Goal: Task Accomplishment & Management: Use online tool/utility

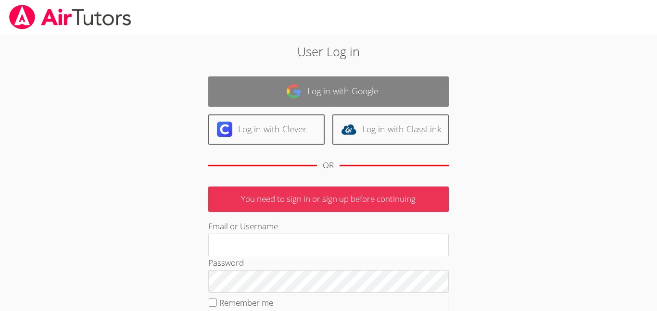
click at [327, 90] on link "Log in with Google" at bounding box center [328, 92] width 241 height 30
click at [267, 89] on link "Log in with Google" at bounding box center [328, 92] width 241 height 30
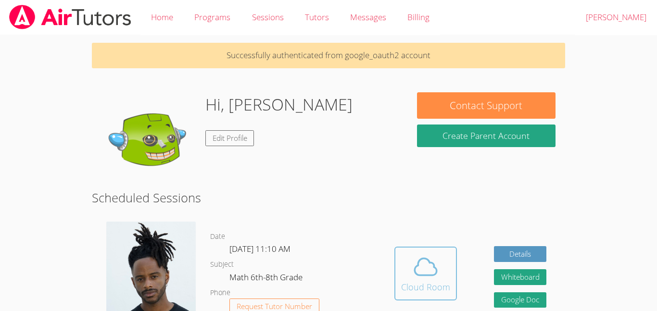
click at [437, 263] on icon at bounding box center [425, 267] width 27 height 27
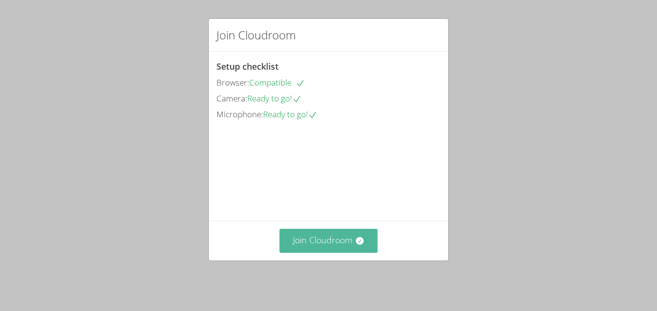
click at [357, 245] on icon at bounding box center [360, 241] width 8 height 8
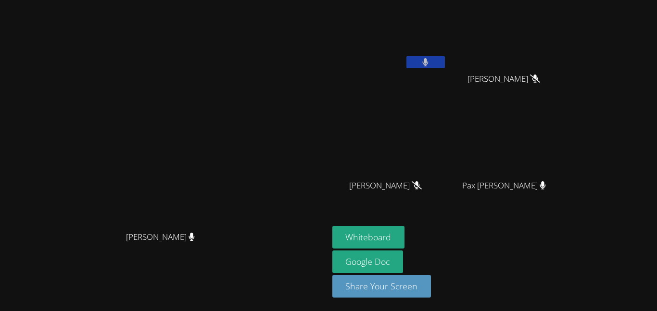
click at [445, 64] on button at bounding box center [426, 62] width 38 height 12
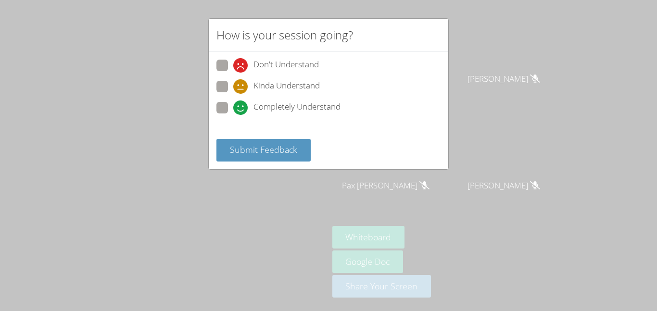
click at [233, 106] on icon at bounding box center [240, 108] width 14 height 14
click at [233, 106] on input "Completely Understand" at bounding box center [237, 106] width 8 height 8
radio input "true"
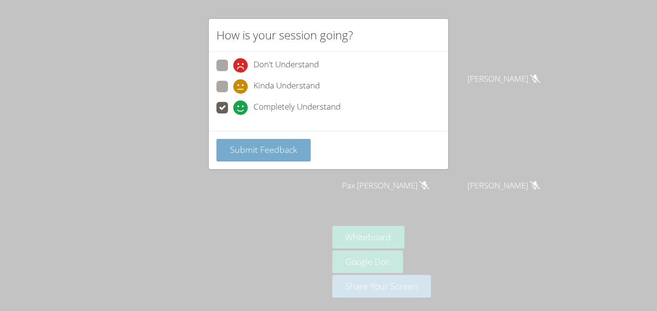
click at [237, 144] on span "Submit Feedback" at bounding box center [263, 150] width 67 height 12
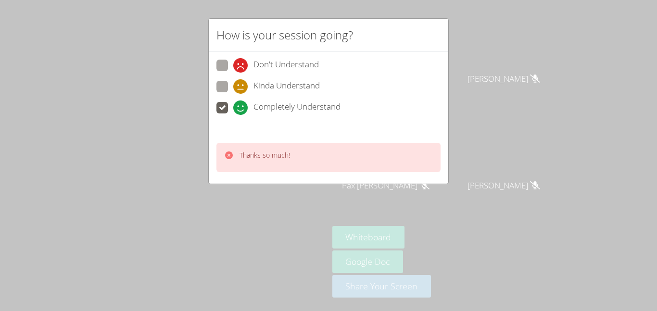
click at [115, 160] on div "How is your session going? Don't Understand Kinda Understand Completely Underst…" at bounding box center [328, 155] width 657 height 311
